Goal: Browse casually

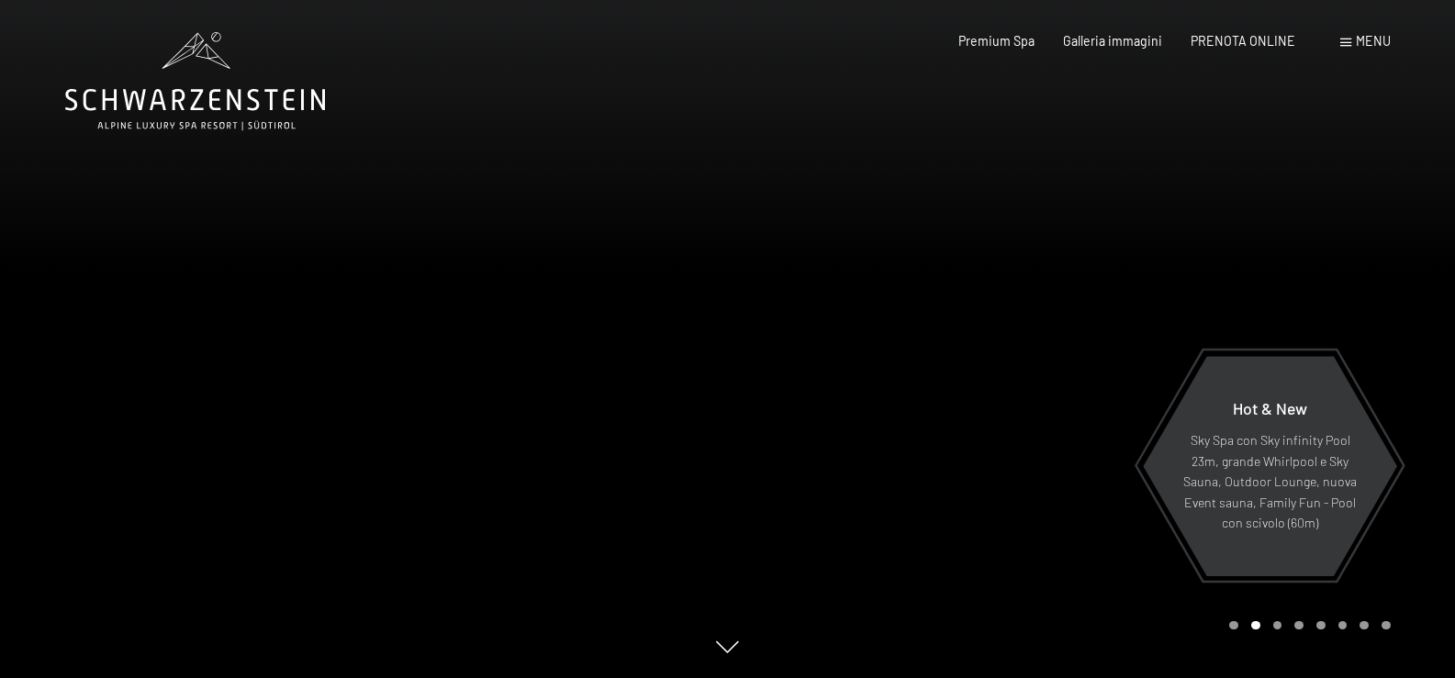
click at [1009, 456] on div at bounding box center [1092, 339] width 728 height 678
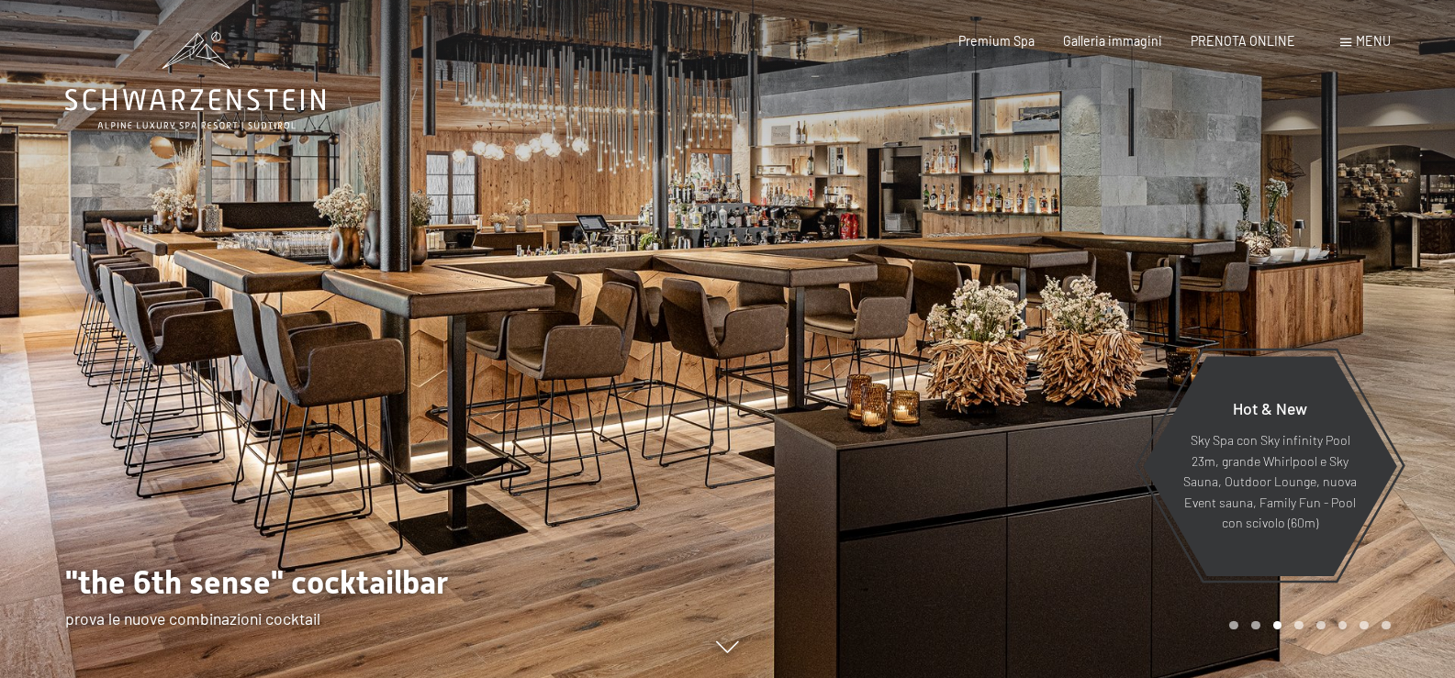
click at [1070, 352] on div at bounding box center [1092, 339] width 728 height 678
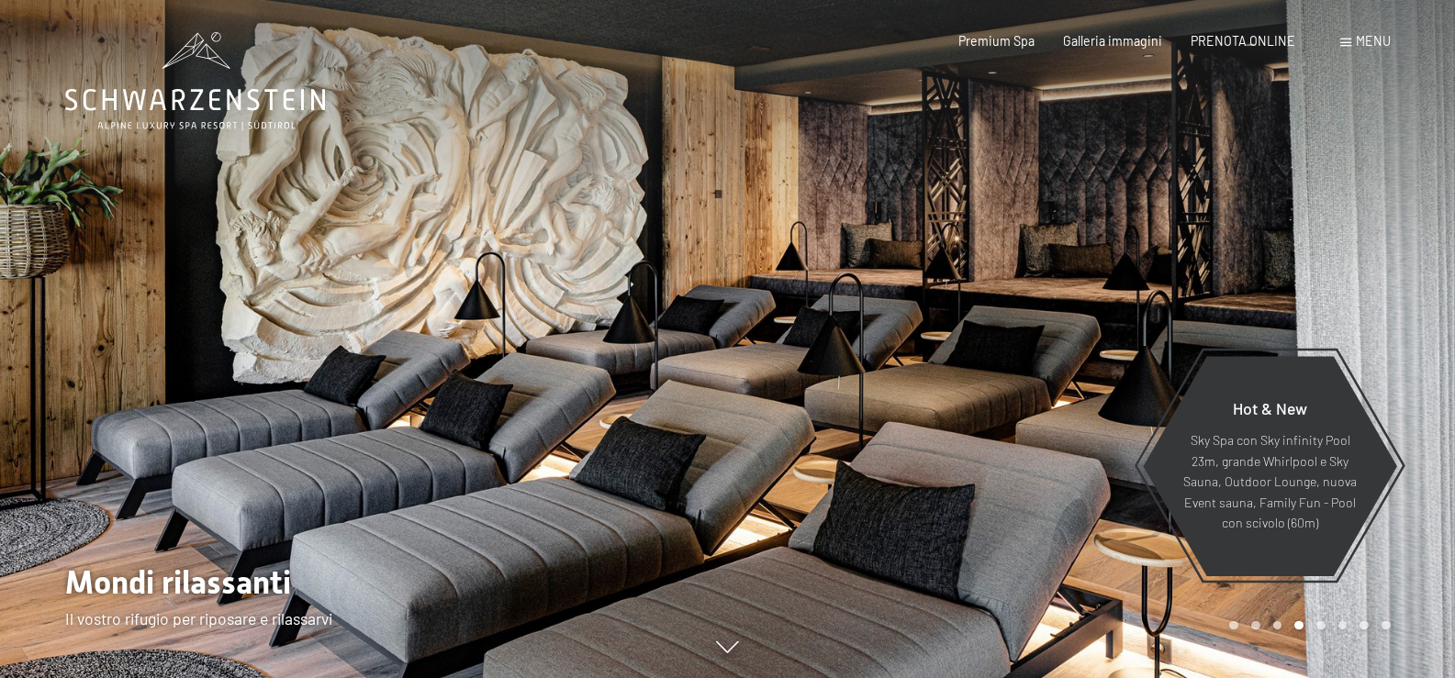
click at [1040, 363] on div at bounding box center [1092, 339] width 728 height 678
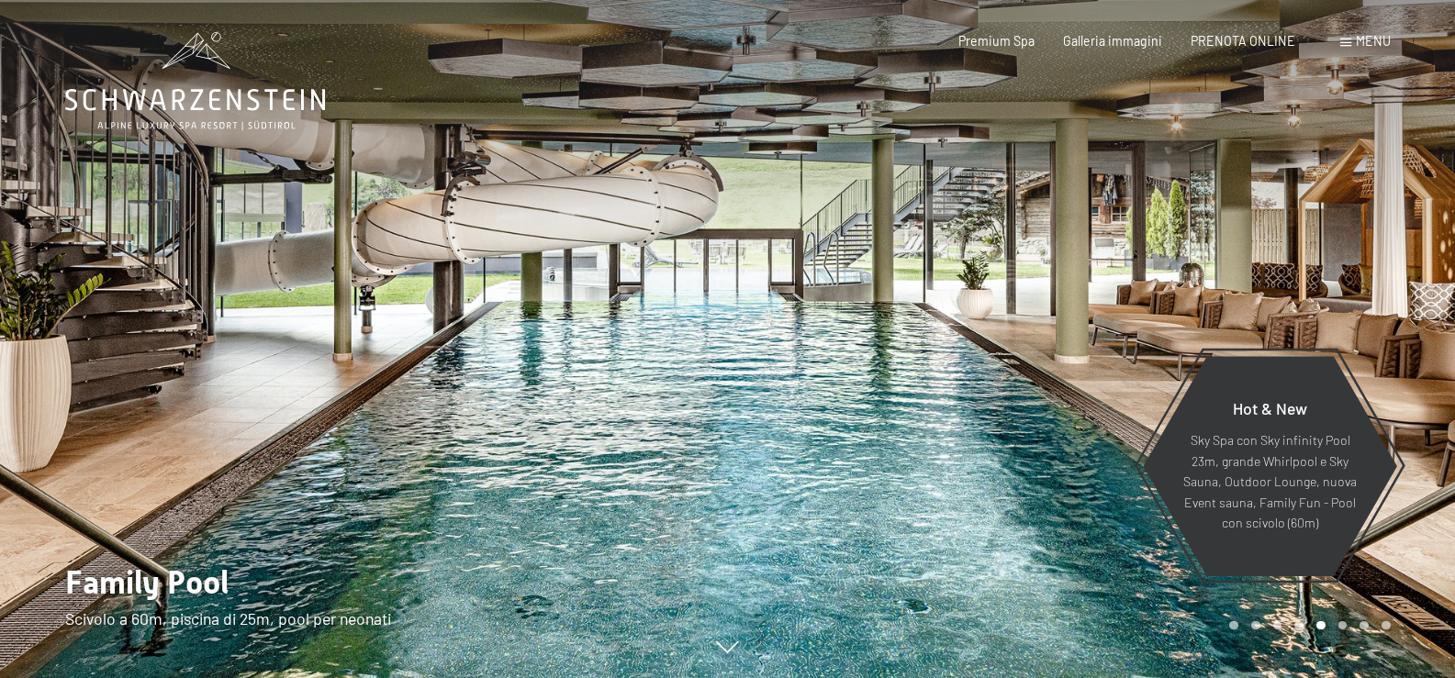
click at [1042, 363] on div at bounding box center [1092, 339] width 728 height 678
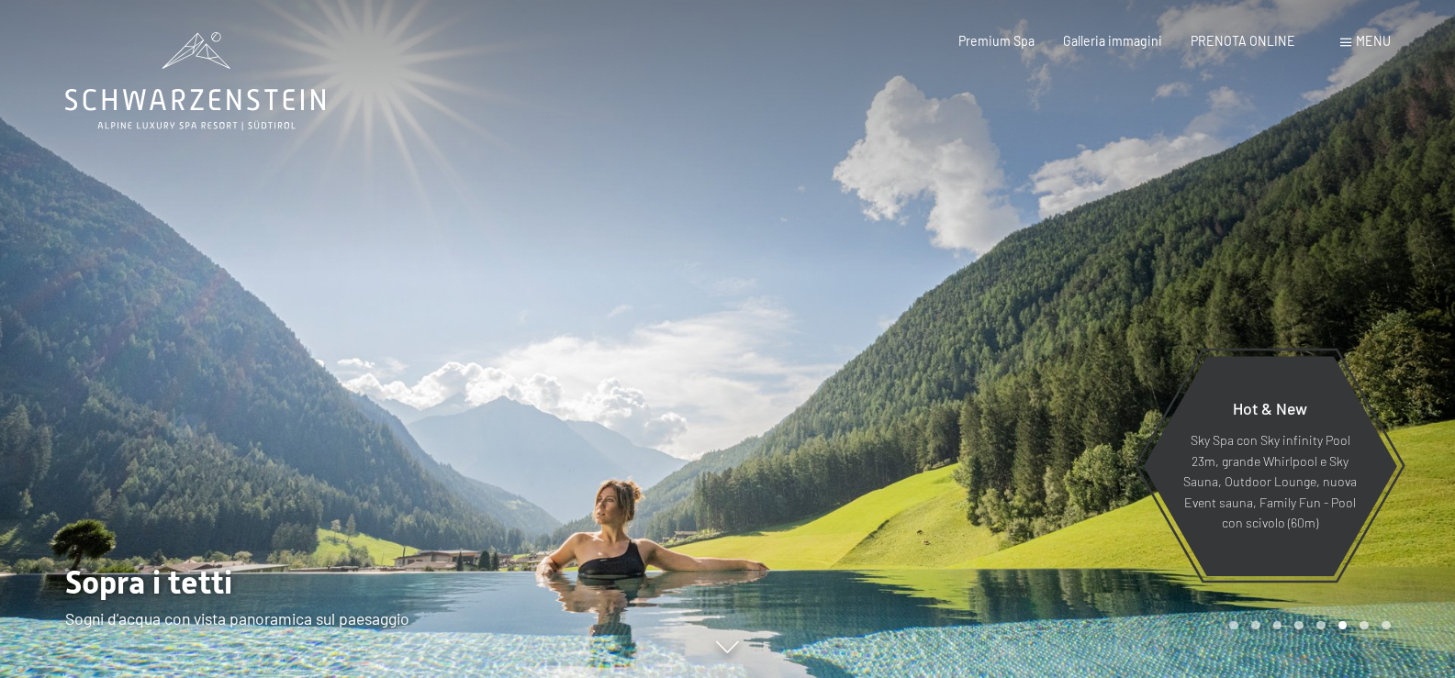
click at [1040, 355] on div at bounding box center [1092, 339] width 728 height 678
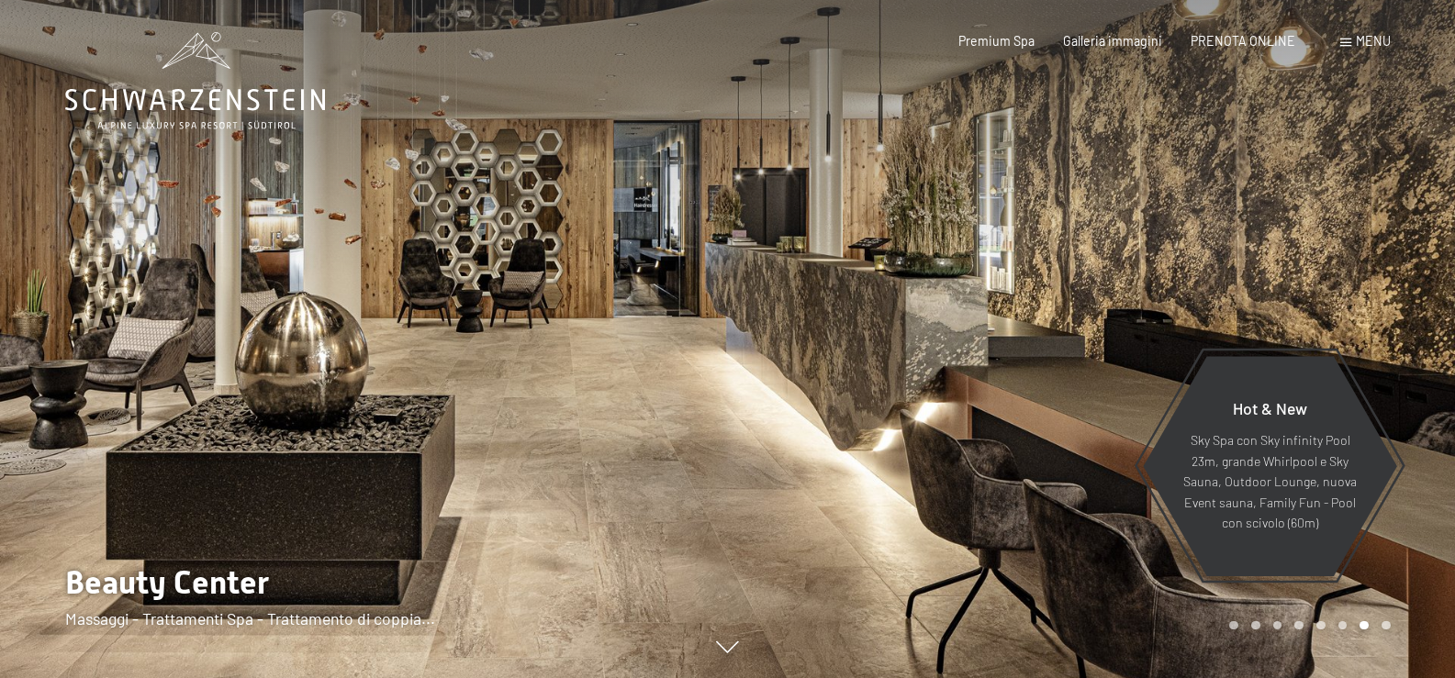
click at [1035, 346] on div at bounding box center [1092, 339] width 728 height 678
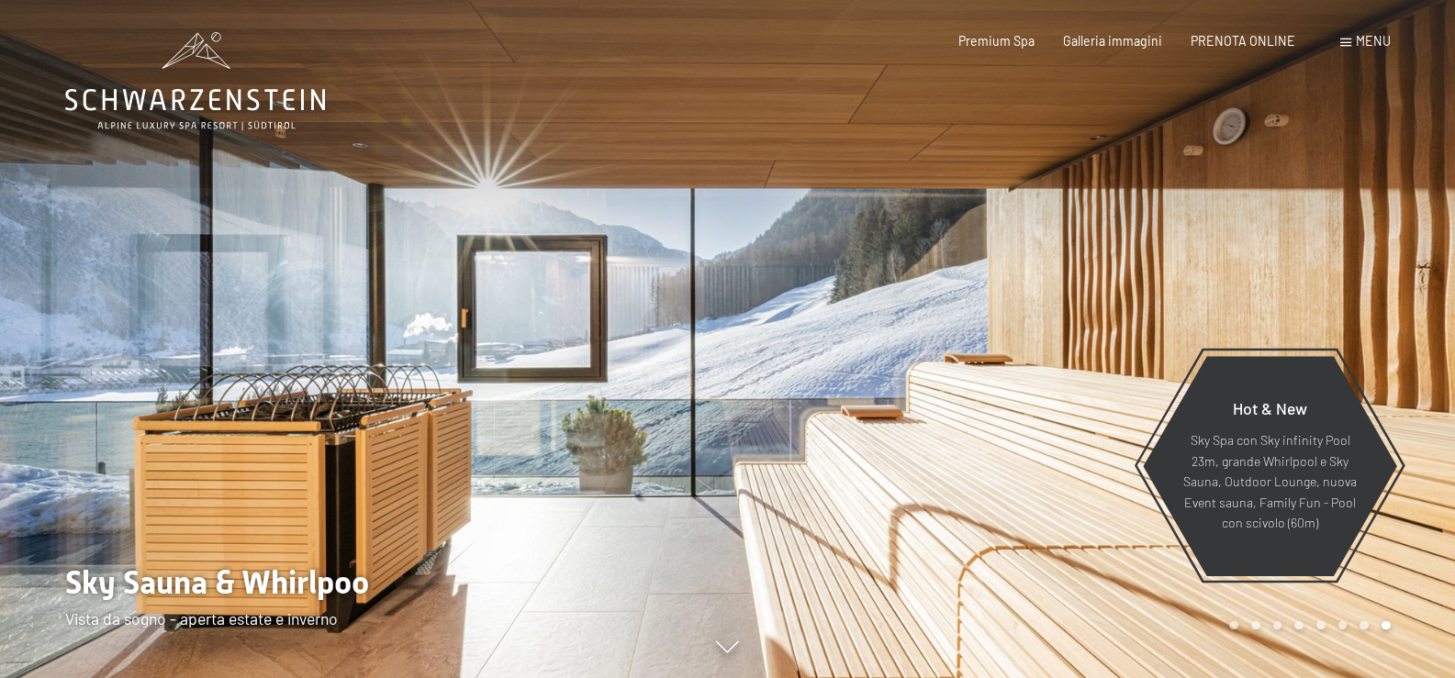
click at [1013, 347] on div at bounding box center [1092, 339] width 728 height 678
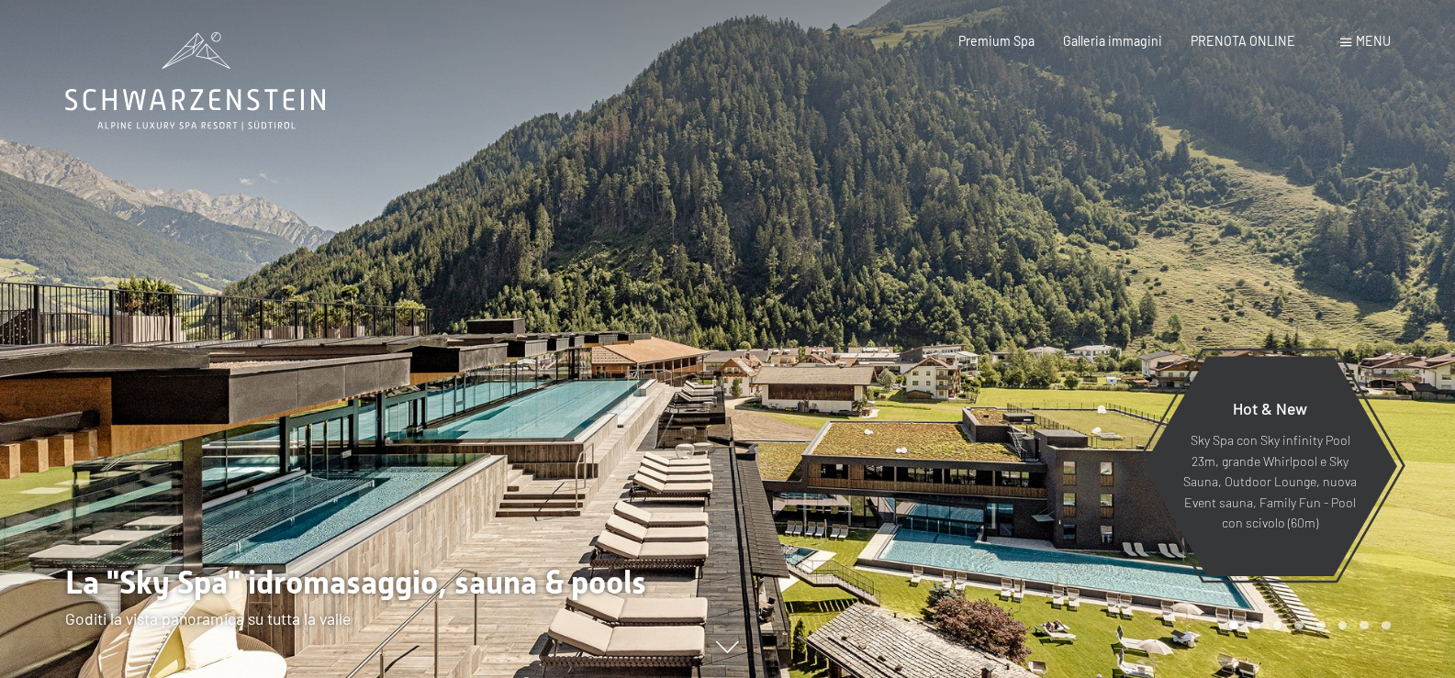
click at [925, 361] on div at bounding box center [1092, 339] width 728 height 678
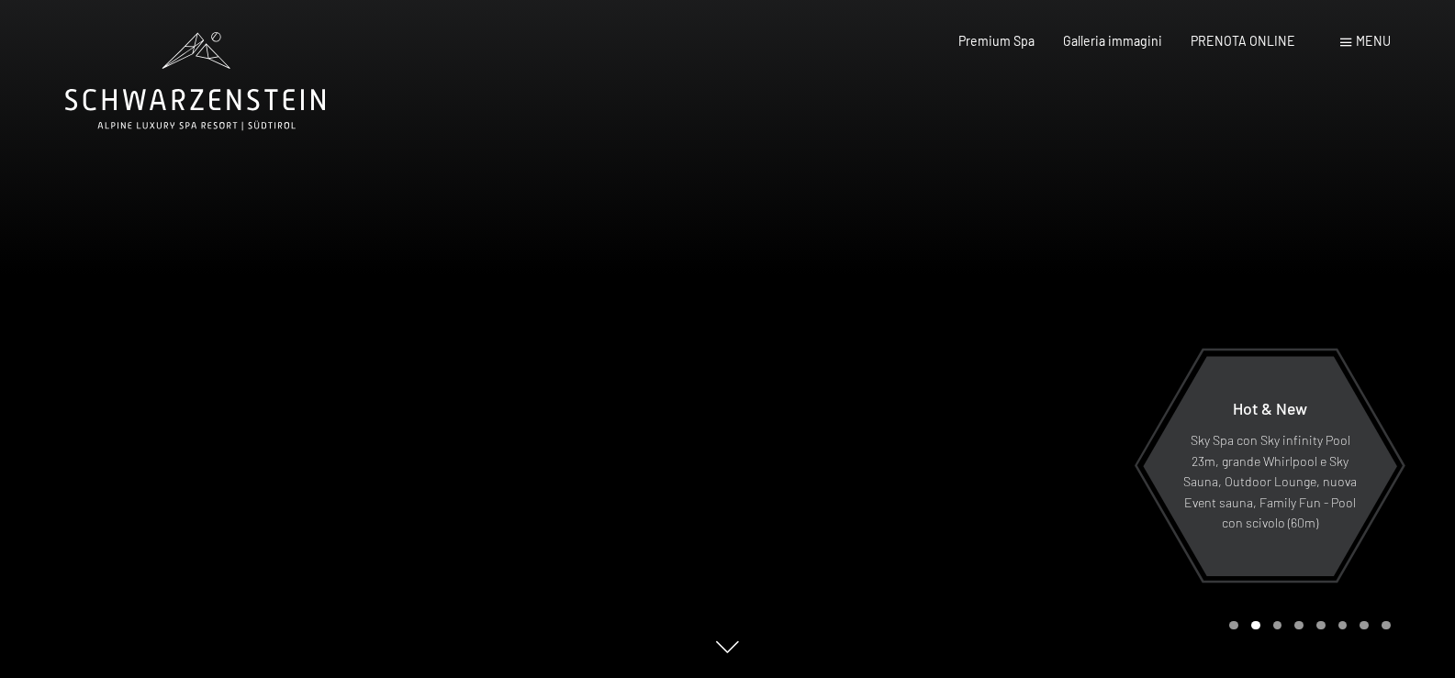
click at [925, 361] on div at bounding box center [1092, 339] width 728 height 678
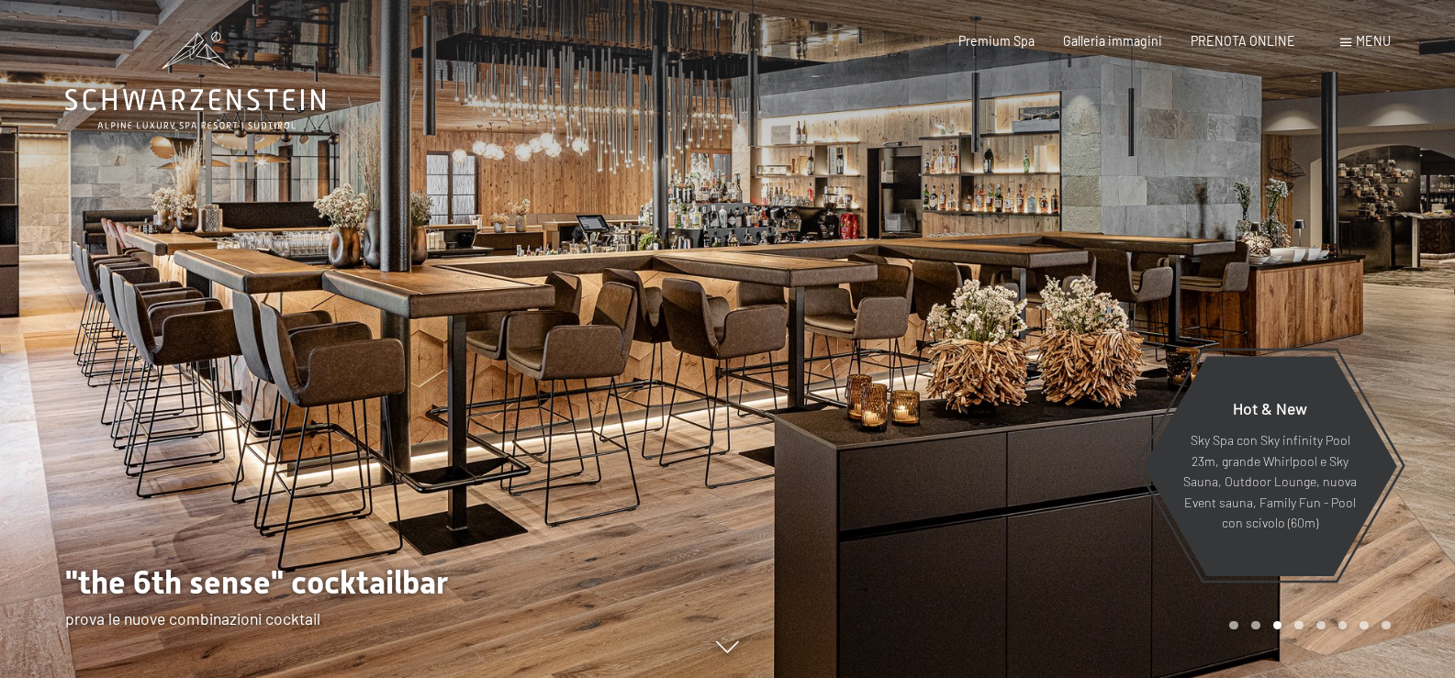
click at [925, 360] on div at bounding box center [1092, 339] width 728 height 678
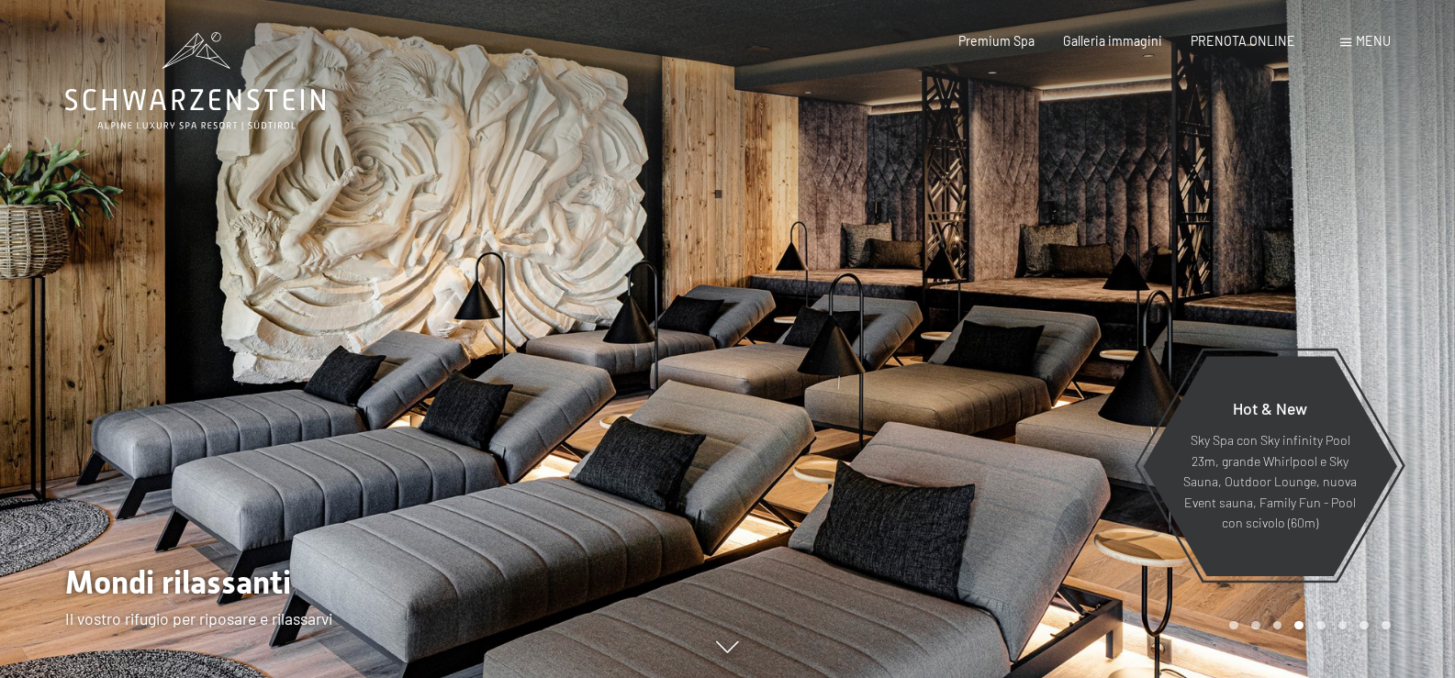
click at [1099, 320] on div at bounding box center [1092, 339] width 728 height 678
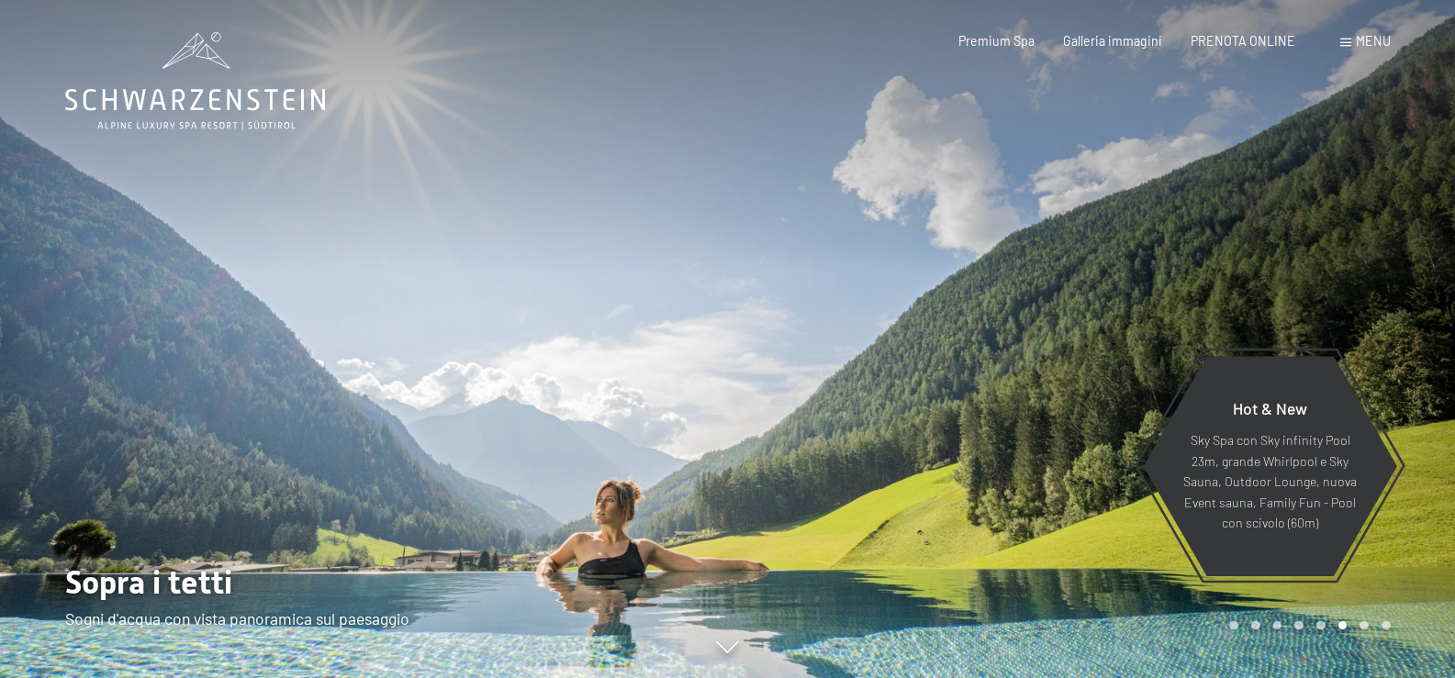
click at [1079, 574] on div at bounding box center [1092, 339] width 728 height 678
